Goal: Ask a question

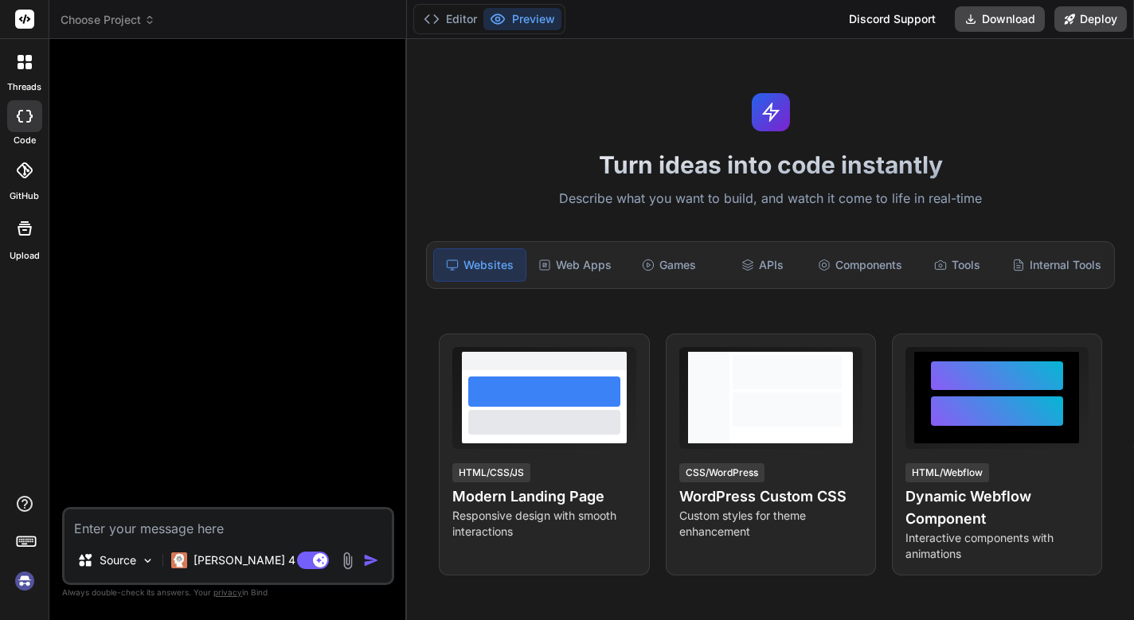
type textarea "x"
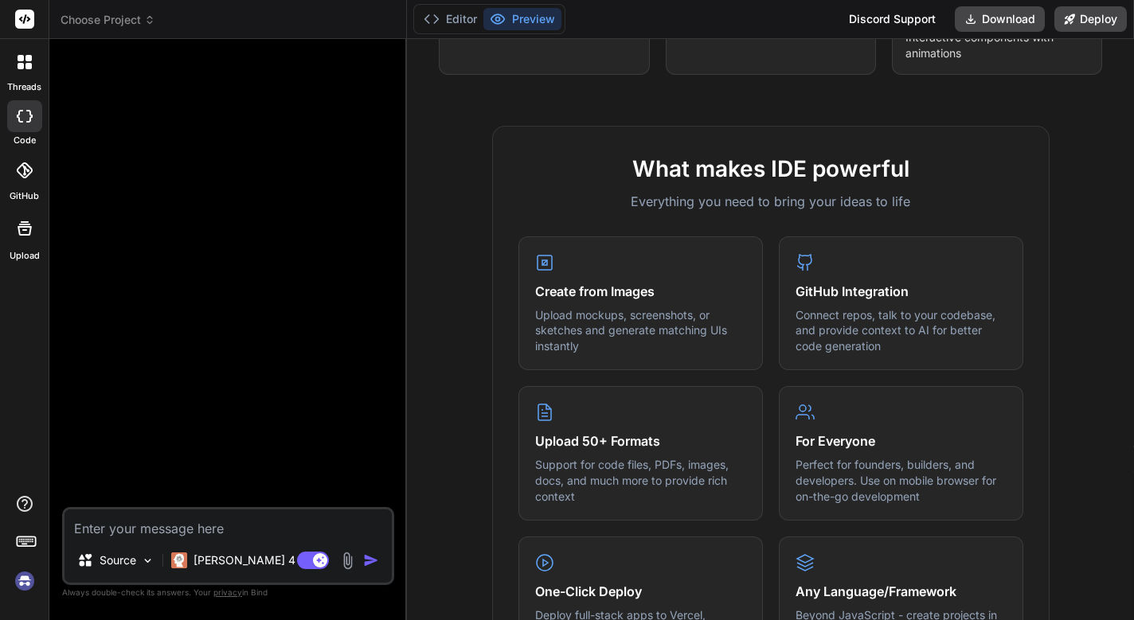
scroll to position [1, 0]
click at [273, 531] on textarea at bounding box center [227, 524] width 327 height 29
type textarea "c"
type textarea "x"
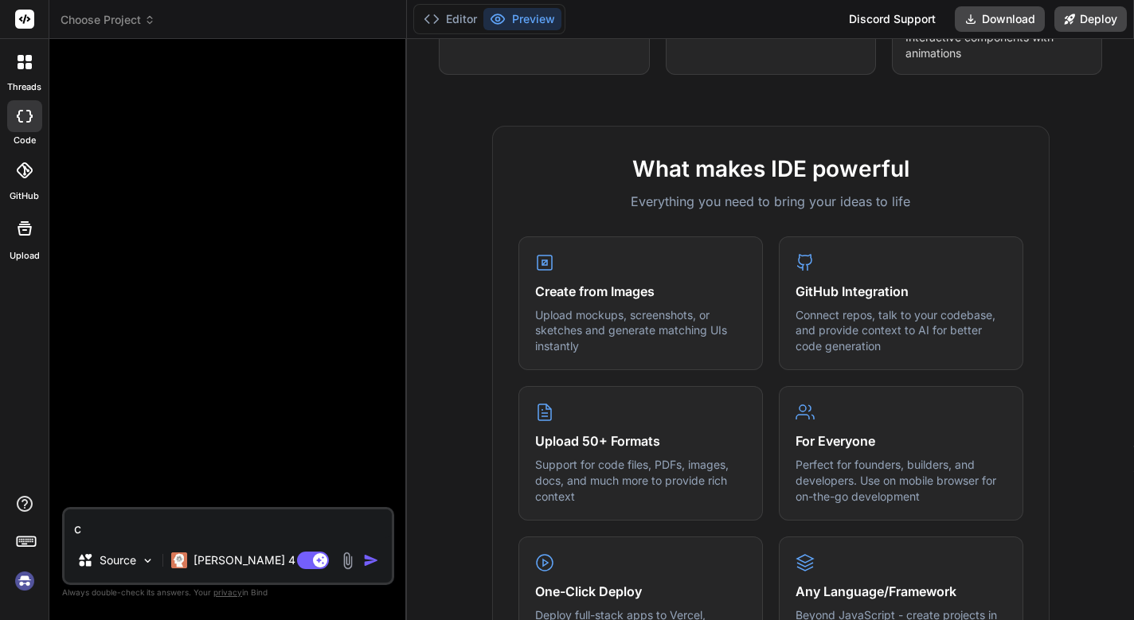
type textarea "cr"
type textarea "x"
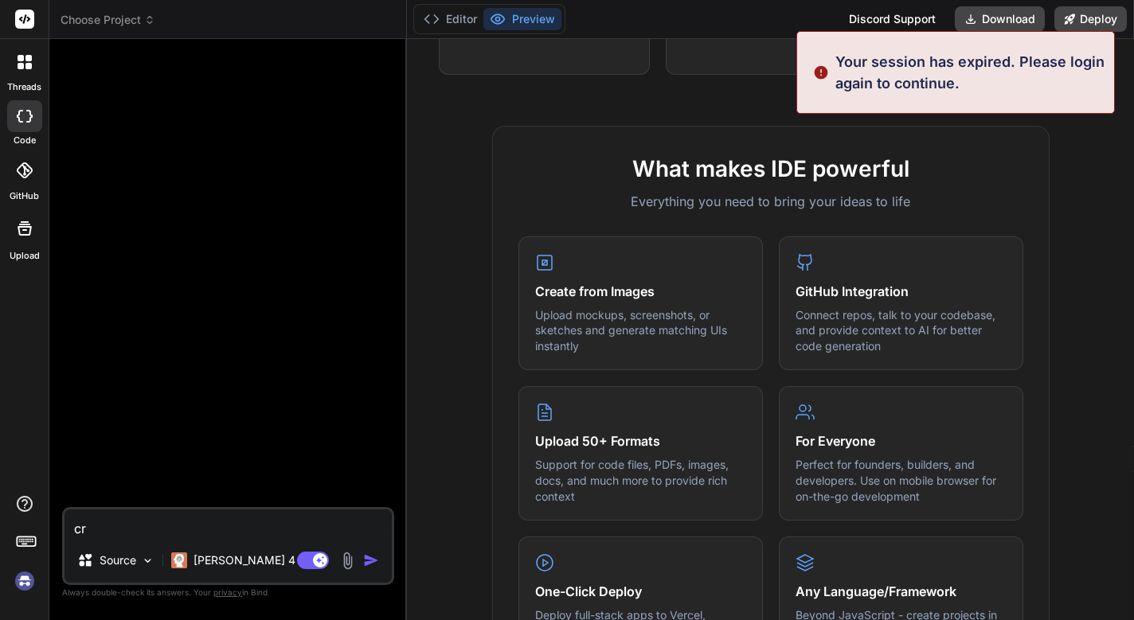
type textarea "c"
type textarea "x"
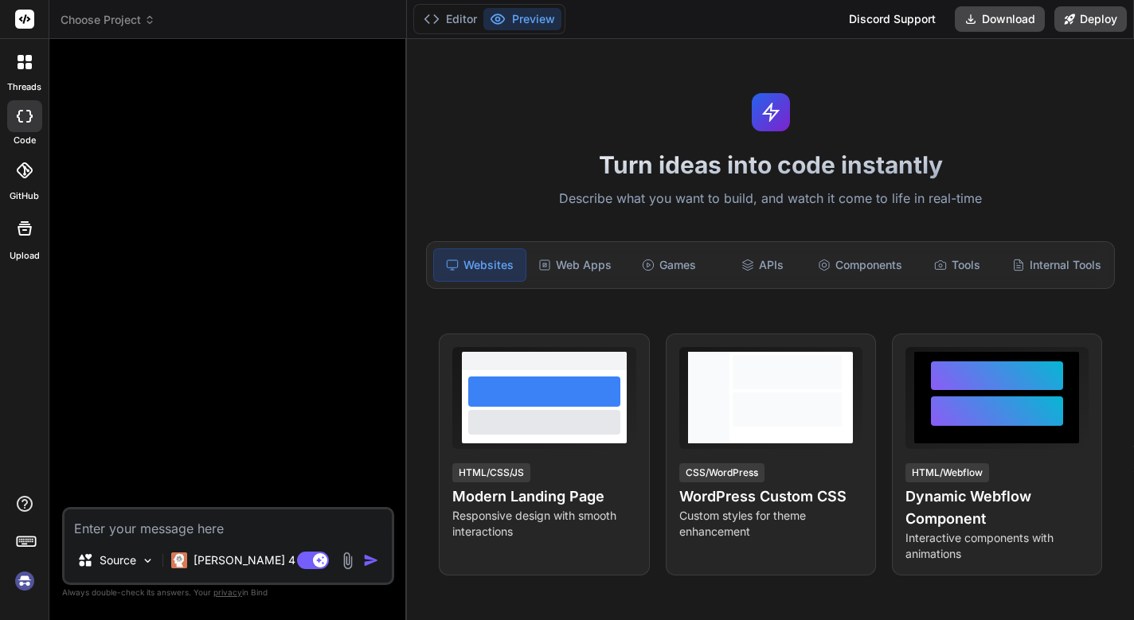
click at [22, 580] on img at bounding box center [24, 581] width 27 height 27
click at [127, 531] on textarea at bounding box center [227, 524] width 327 height 29
type textarea "f"
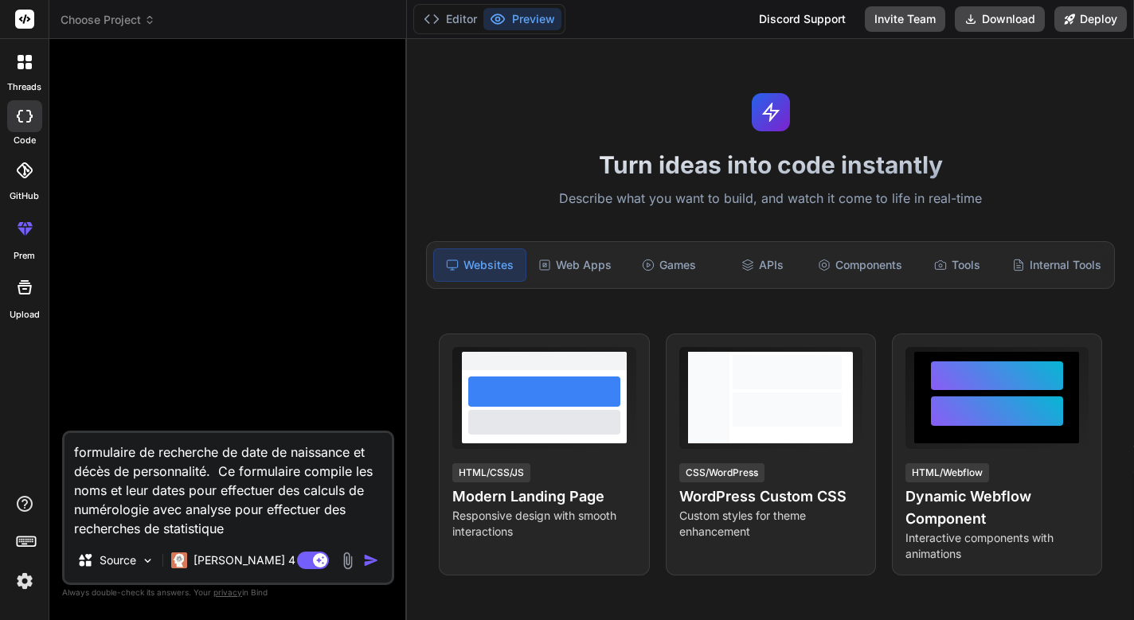
type textarea "formulaire de recherche de date de naissance et décès de personnalité. Ce formu…"
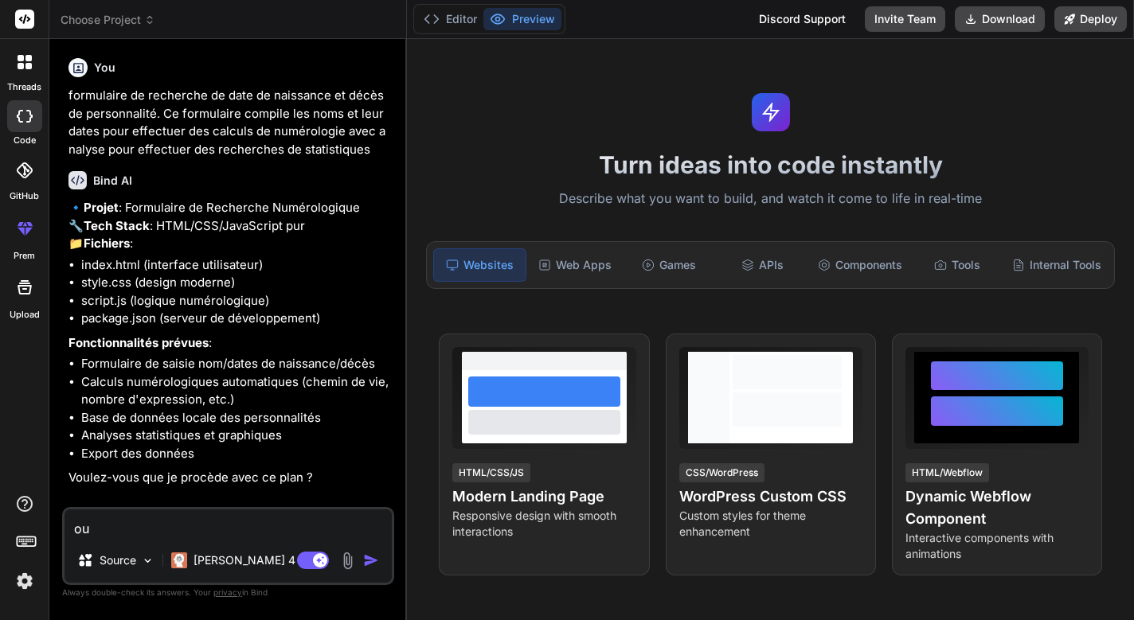
type textarea "oui"
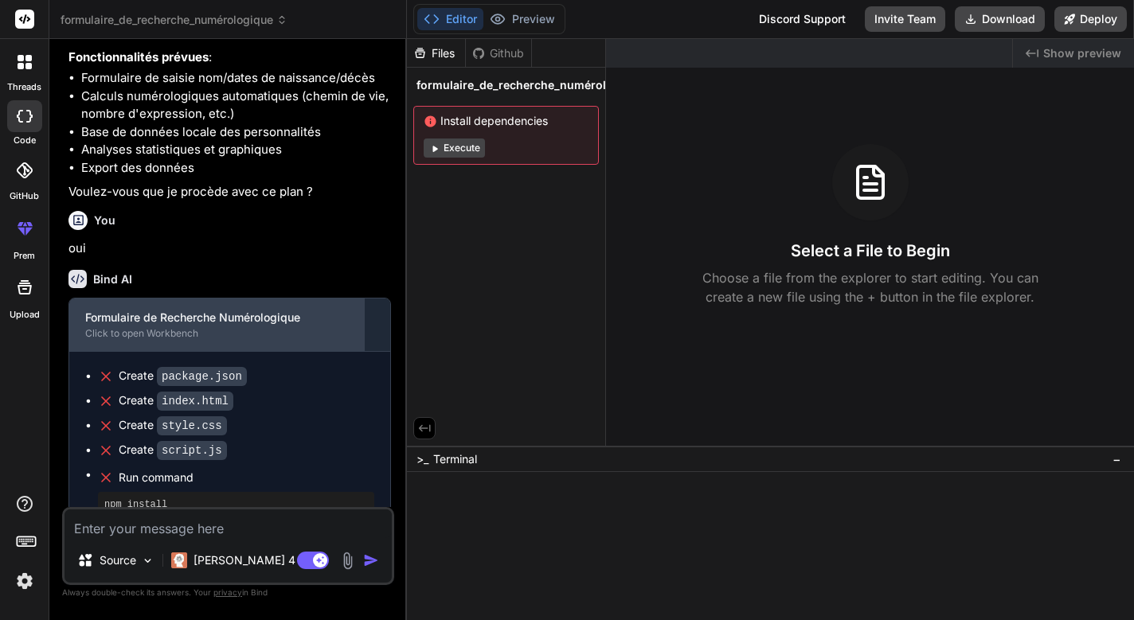
click at [251, 326] on div "Formulaire de Recherche Numérologique" at bounding box center [217, 318] width 264 height 16
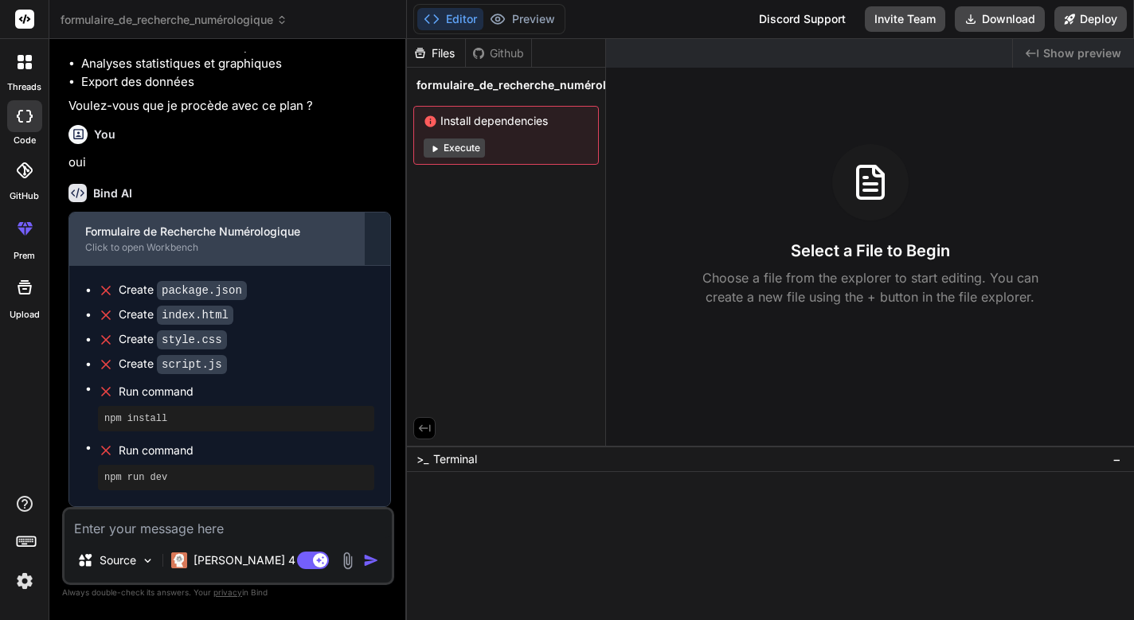
click at [287, 245] on div "Click to open Workbench" at bounding box center [217, 247] width 264 height 13
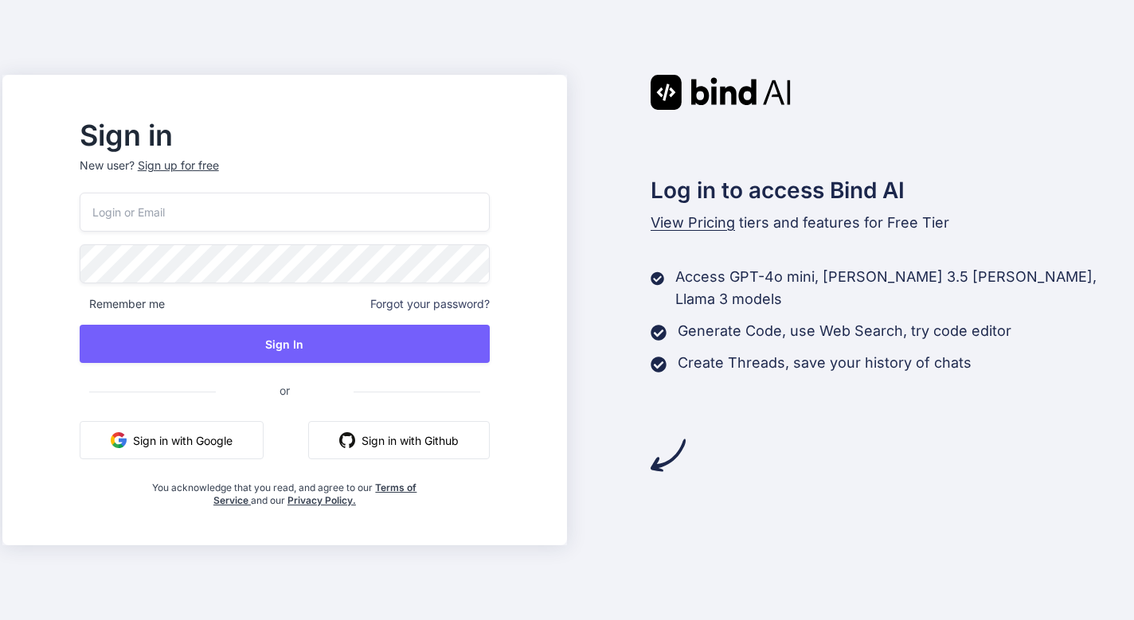
click at [228, 444] on button "Sign in with Google" at bounding box center [172, 440] width 184 height 38
